Goal: Information Seeking & Learning: Learn about a topic

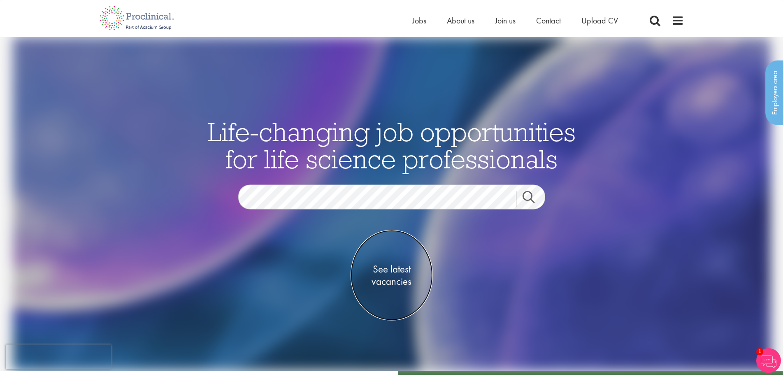
click at [395, 273] on span "See latest vacancies" at bounding box center [392, 275] width 82 height 25
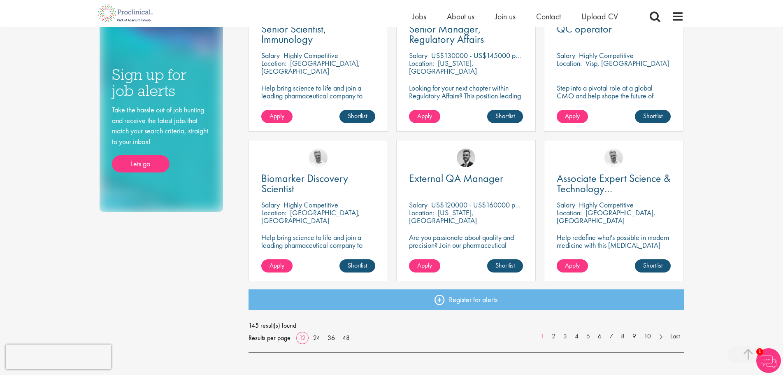
scroll to position [510, 0]
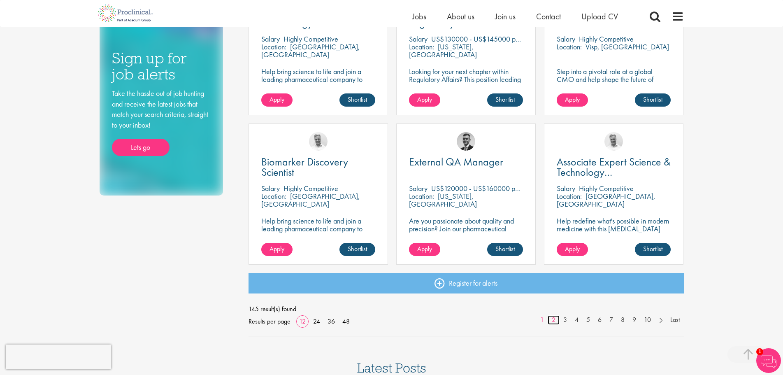
click at [554, 320] on link "2" at bounding box center [554, 319] width 12 height 9
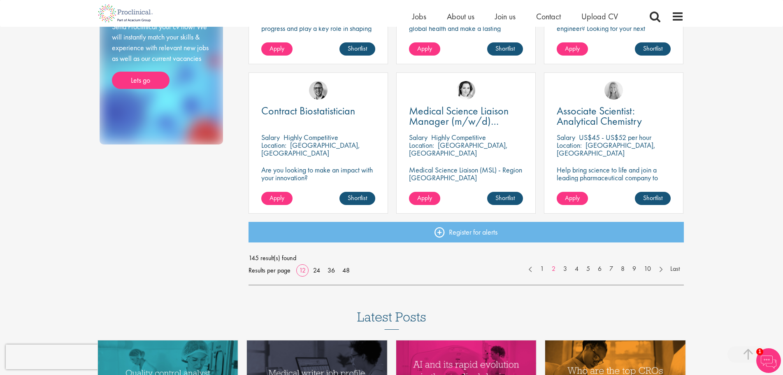
scroll to position [564, 0]
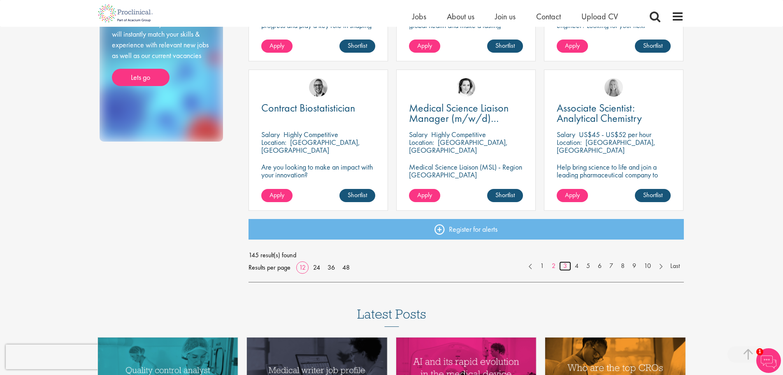
click at [566, 267] on link "3" at bounding box center [565, 265] width 12 height 9
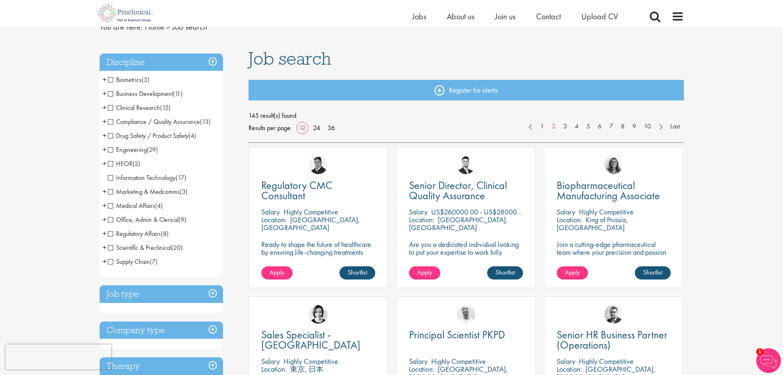
scroll to position [37, 0]
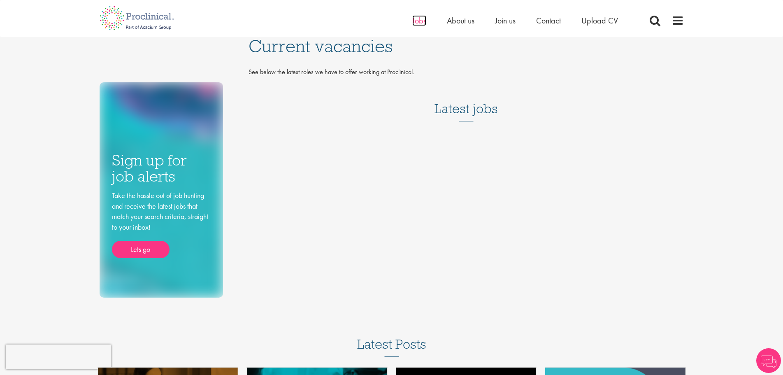
click at [417, 22] on span "Jobs" at bounding box center [419, 20] width 14 height 11
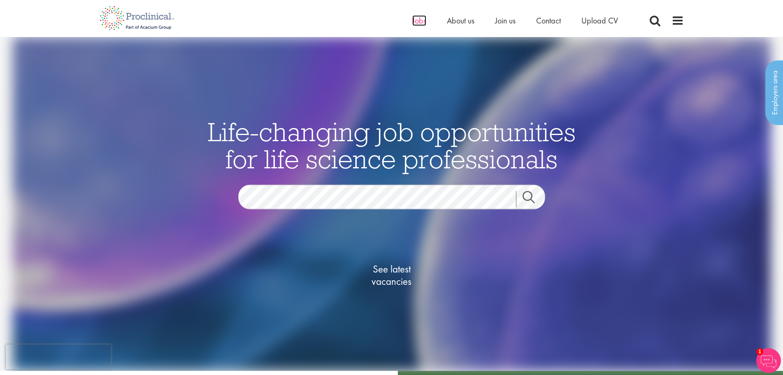
click at [417, 23] on span "Jobs" at bounding box center [419, 20] width 14 height 11
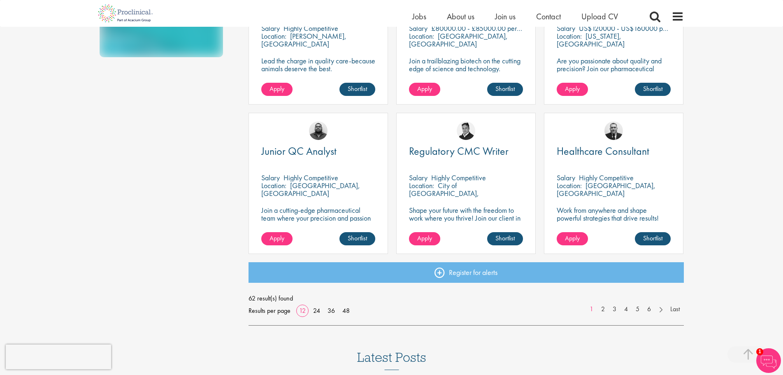
scroll to position [533, 0]
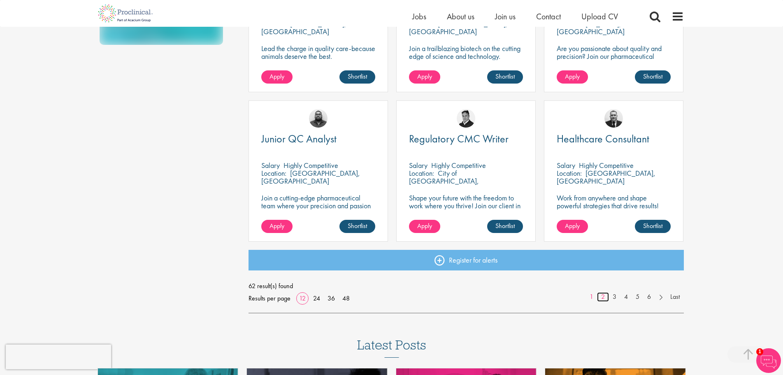
click at [600, 296] on link "2" at bounding box center [603, 296] width 12 height 9
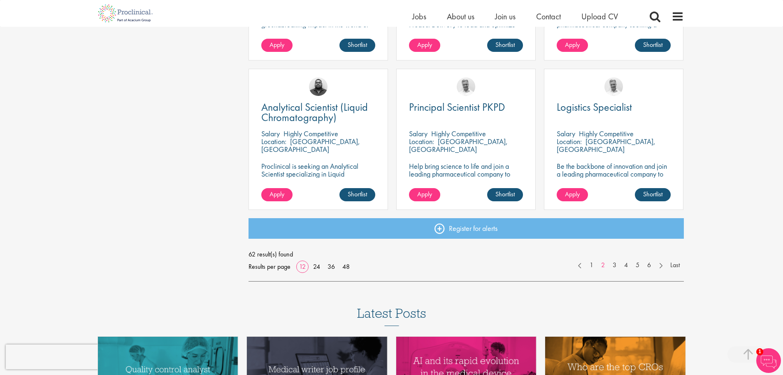
scroll to position [573, 0]
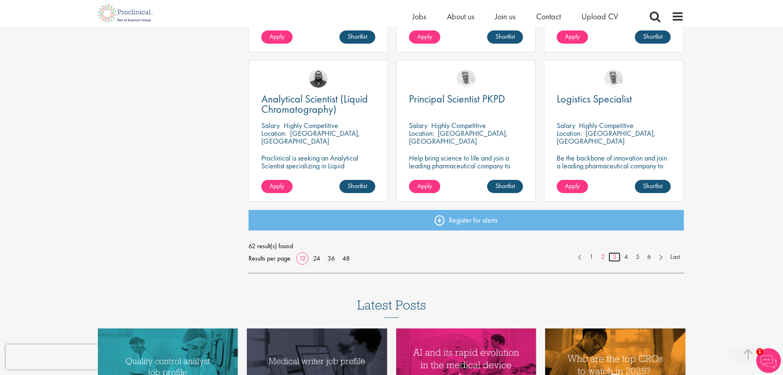
click at [613, 255] on link "3" at bounding box center [615, 256] width 12 height 9
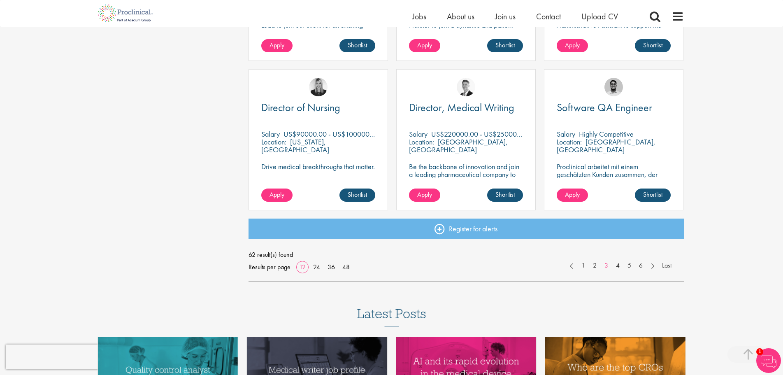
scroll to position [568, 0]
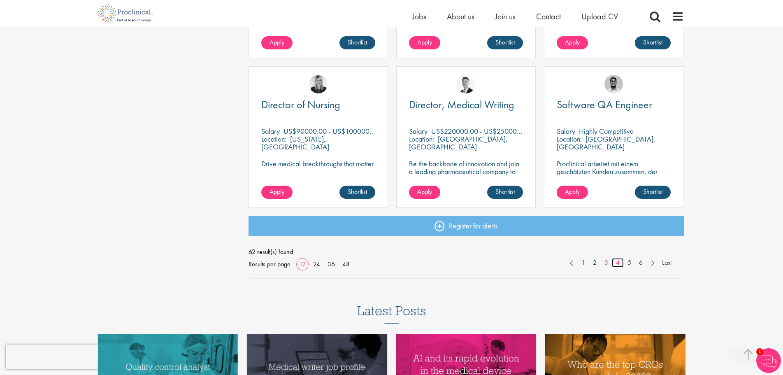
click at [620, 265] on link "4" at bounding box center [618, 262] width 12 height 9
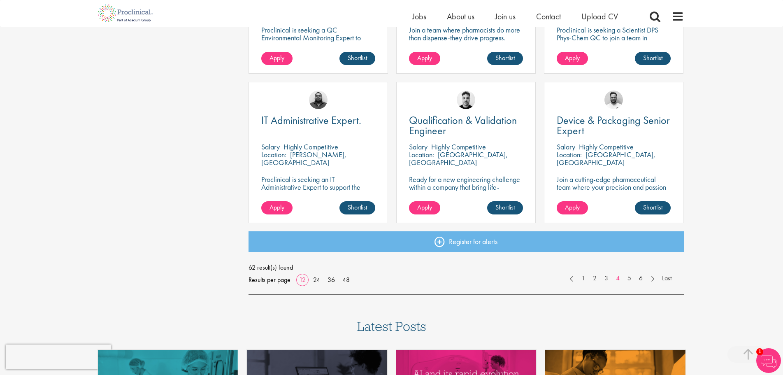
scroll to position [589, 0]
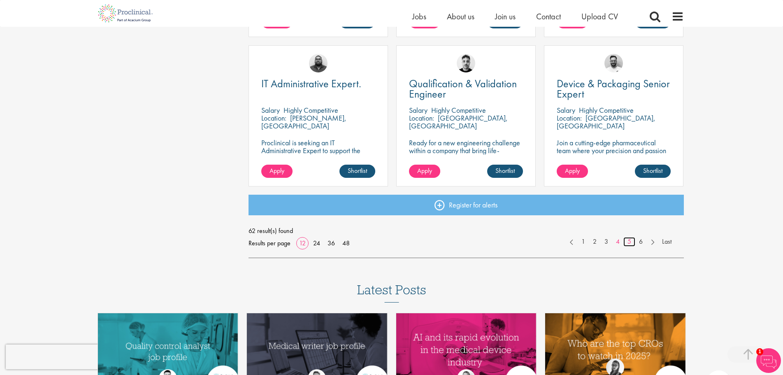
click at [626, 241] on link "5" at bounding box center [630, 241] width 12 height 9
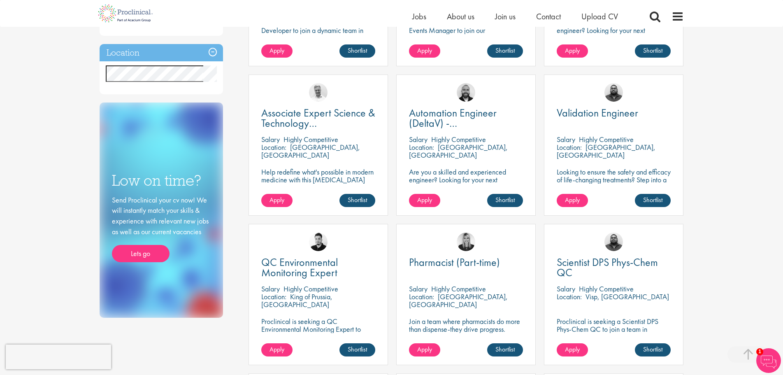
scroll to position [0, 0]
